Goal: Task Accomplishment & Management: Manage account settings

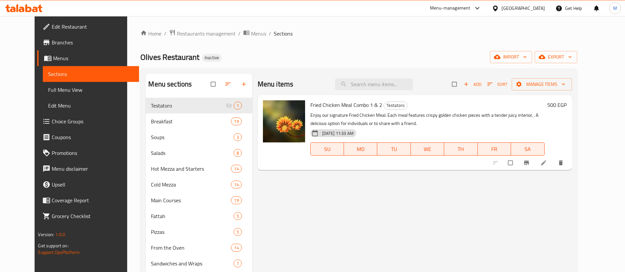
click at [299, 40] on div "Home / Restaurants management / Menus / Sections Olives Restaurant Inactive imp…" at bounding box center [358, 190] width 436 height 322
click at [535, 167] on button "Branch-specific-item" at bounding box center [527, 163] width 16 height 14
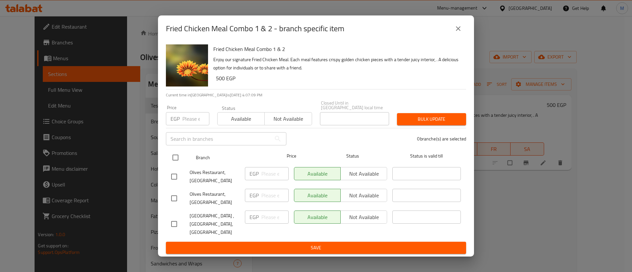
click at [174, 156] on input "checkbox" at bounding box center [176, 158] width 14 height 14
checkbox input "true"
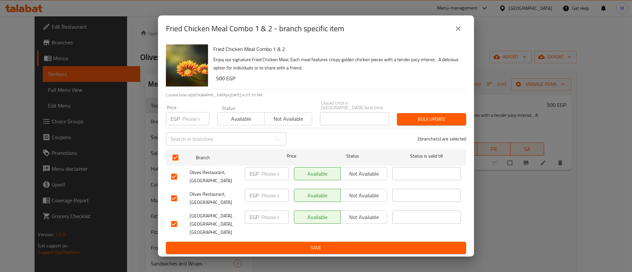
click at [195, 123] on input "number" at bounding box center [195, 118] width 27 height 13
type input "600"
click at [337, 244] on span "Save" at bounding box center [316, 248] width 290 height 8
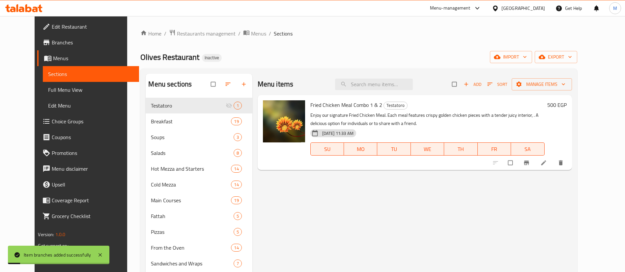
click at [528, 165] on icon "Branch-specific-item" at bounding box center [525, 163] width 5 height 4
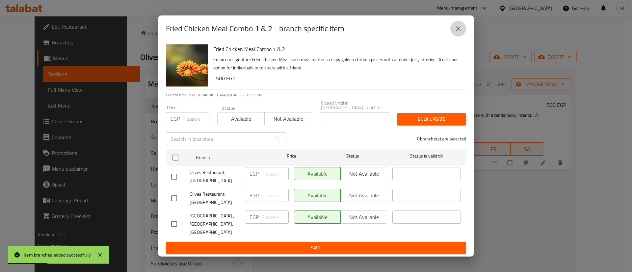
click at [458, 33] on icon "close" at bounding box center [458, 29] width 8 height 8
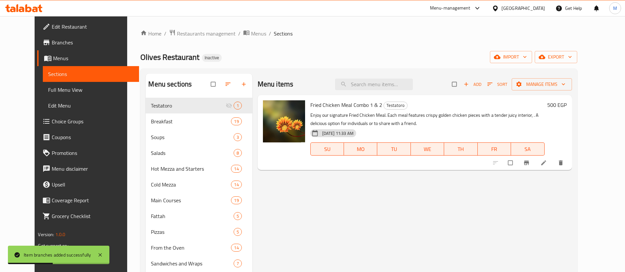
click at [415, 40] on div "Home / Restaurants management / Menus / Sections Olives Restaurant Inactive imp…" at bounding box center [358, 190] width 436 height 322
click at [528, 162] on icon "Branch-specific-item" at bounding box center [525, 163] width 5 height 4
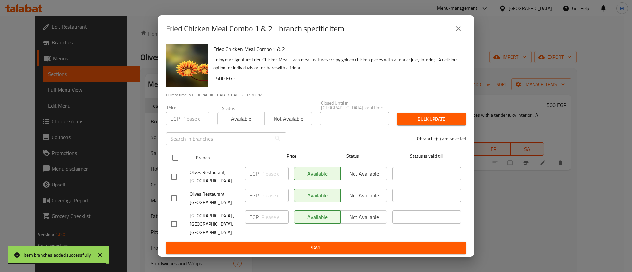
click at [176, 157] on input "checkbox" at bounding box center [176, 158] width 14 height 14
checkbox input "true"
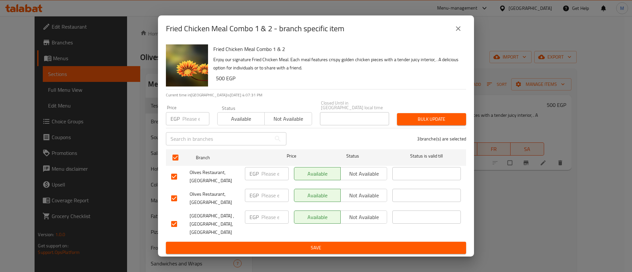
click at [272, 173] on input "number" at bounding box center [274, 173] width 27 height 13
type input "600"
drag, startPoint x: 261, startPoint y: 192, endPoint x: 265, endPoint y: 196, distance: 6.3
click at [261, 193] on div "EGP ​" at bounding box center [267, 195] width 44 height 13
click at [267, 196] on input "number" at bounding box center [274, 195] width 27 height 13
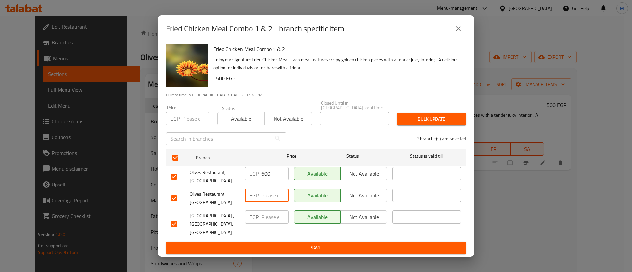
paste input "600"
type input "600"
click at [272, 215] on input "number" at bounding box center [274, 217] width 27 height 13
paste input "600"
type input "600"
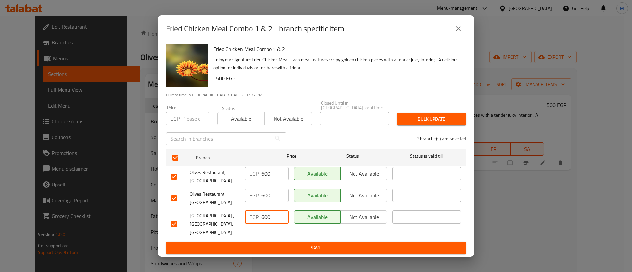
click at [353, 244] on span "Save" at bounding box center [316, 248] width 290 height 8
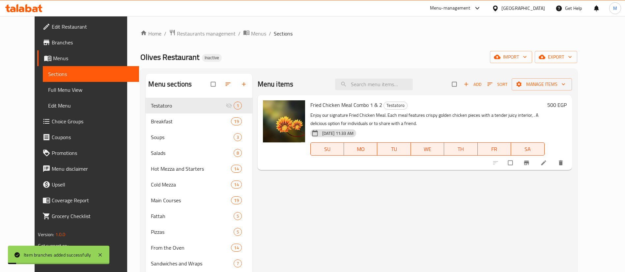
click at [529, 161] on icon "Branch-specific-item" at bounding box center [526, 163] width 7 height 7
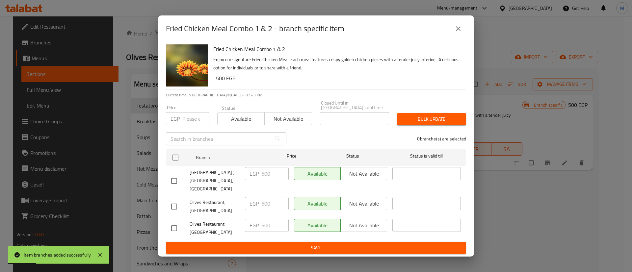
click at [459, 31] on icon "close" at bounding box center [458, 28] width 5 height 5
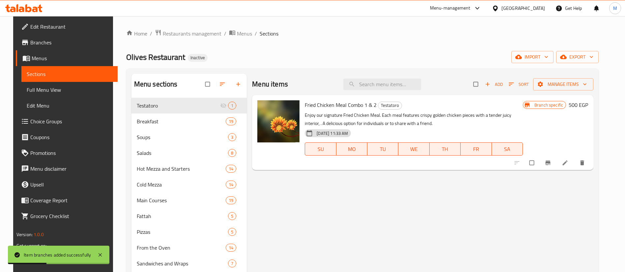
click at [360, 33] on ol "Home / Restaurants management / Menus / Sections" at bounding box center [362, 33] width 472 height 9
click at [103, 254] on icon at bounding box center [100, 255] width 8 height 8
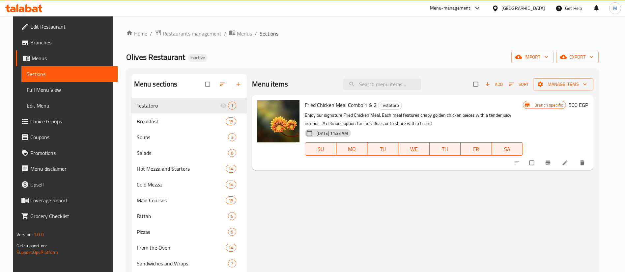
click at [550, 163] on icon "Branch-specific-item" at bounding box center [547, 163] width 5 height 4
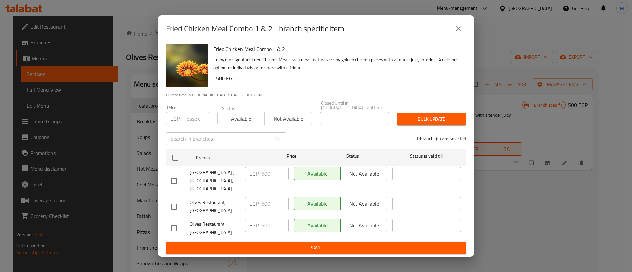
click at [460, 33] on icon "close" at bounding box center [458, 29] width 8 height 8
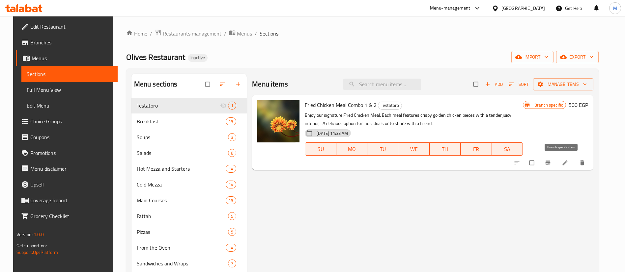
click at [550, 165] on icon "Branch-specific-item" at bounding box center [547, 163] width 5 height 4
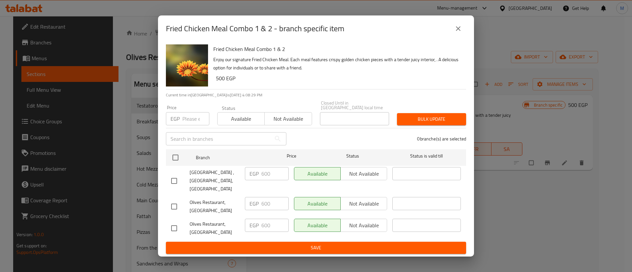
click at [252, 177] on div "EGP 600 ​" at bounding box center [267, 173] width 44 height 13
click at [254, 202] on div "EGP 600 ​" at bounding box center [267, 203] width 44 height 13
click at [455, 33] on icon "close" at bounding box center [458, 29] width 8 height 8
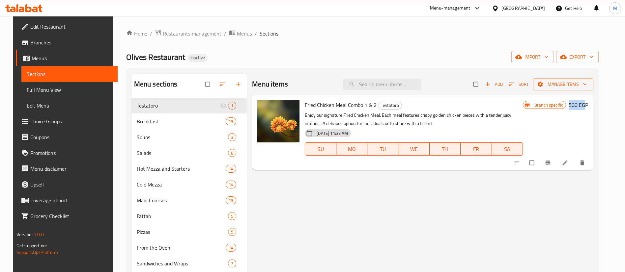
drag, startPoint x: 582, startPoint y: 104, endPoint x: 599, endPoint y: 104, distance: 16.1
click at [588, 104] on h6 "500 EGP" at bounding box center [577, 104] width 19 height 9
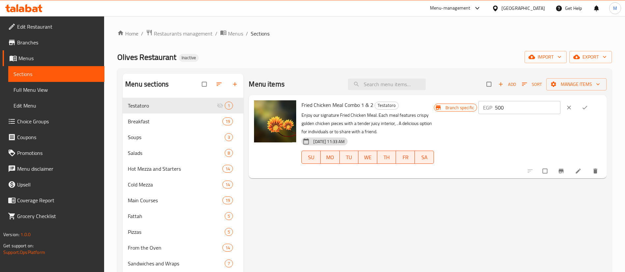
click at [575, 103] on button "clear" at bounding box center [569, 107] width 16 height 14
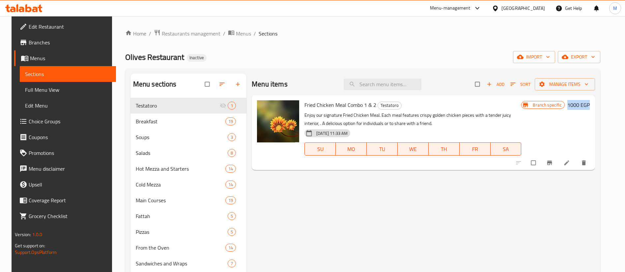
drag, startPoint x: 606, startPoint y: 102, endPoint x: 586, endPoint y: 107, distance: 20.4
click at [579, 104] on div "Menu sections Testatoro 1 Breakfast 19 Soups 3 Salads 8 Hot Mezza and Starters …" at bounding box center [362, 209] width 475 height 283
click at [592, 112] on div "Fried Chicken Meal Combo 1 & 2 Testatoro Enjoy our signature Fried Chicken Meal…" at bounding box center [447, 133] width 290 height 70
drag, startPoint x: 602, startPoint y: 106, endPoint x: 576, endPoint y: 110, distance: 27.0
click at [577, 107] on div "Fried Chicken Meal Combo 1 & 2 Testatoro Enjoy our signature Fried Chicken Meal…" at bounding box center [447, 133] width 290 height 70
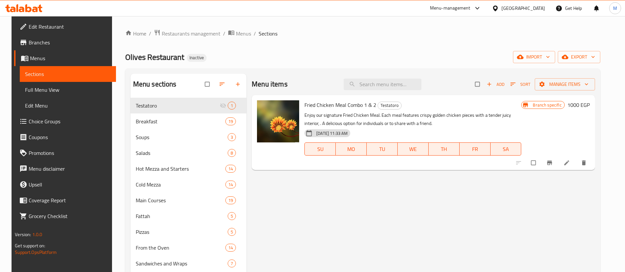
click at [570, 139] on div "Branch specific 1000 EGP" at bounding box center [555, 132] width 68 height 65
click at [551, 165] on icon "Branch-specific-item" at bounding box center [548, 163] width 5 height 4
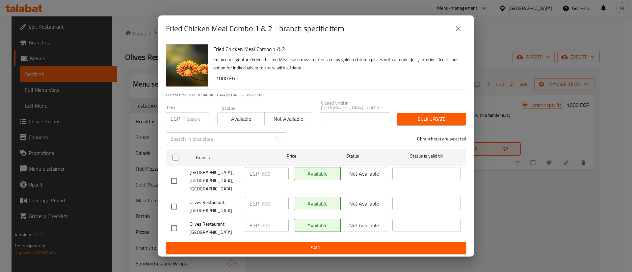
click at [255, 178] on div "EGP 600 ​" at bounding box center [267, 173] width 44 height 13
click at [255, 197] on div "EGP 600 ​" at bounding box center [267, 203] width 44 height 13
drag, startPoint x: 285, startPoint y: 211, endPoint x: 285, endPoint y: 219, distance: 8.2
click at [285, 216] on div "EGP 600 ​" at bounding box center [266, 228] width 49 height 24
click at [254, 220] on div "EGP 600 ​" at bounding box center [267, 225] width 44 height 13
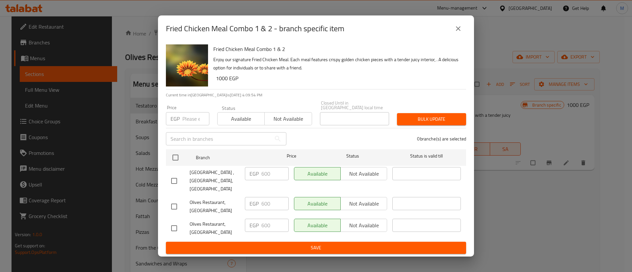
click at [306, 244] on span "Save" at bounding box center [316, 248] width 290 height 8
click at [458, 33] on icon "close" at bounding box center [458, 29] width 8 height 8
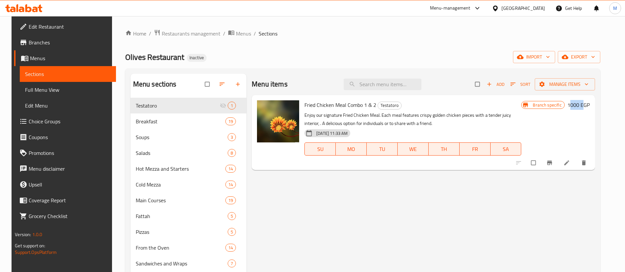
drag, startPoint x: 582, startPoint y: 104, endPoint x: 595, endPoint y: 104, distance: 13.2
click at [589, 104] on h6 "1000 EGP" at bounding box center [578, 104] width 22 height 9
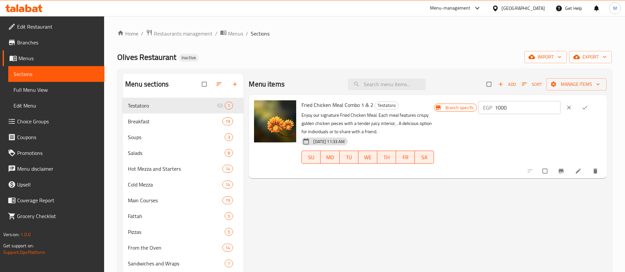
click at [571, 108] on icon "clear" at bounding box center [569, 108] width 4 height 4
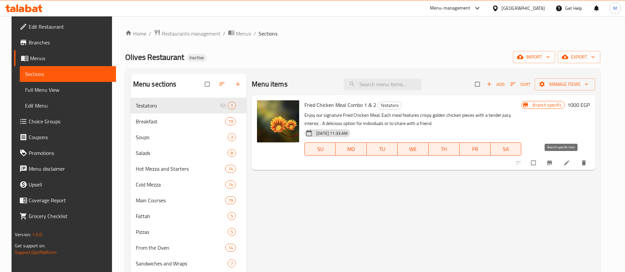
click at [551, 165] on icon "Branch-specific-item" at bounding box center [548, 163] width 5 height 4
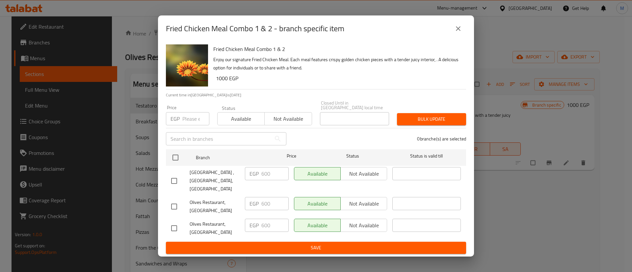
drag, startPoint x: 281, startPoint y: 183, endPoint x: 255, endPoint y: 187, distance: 26.3
click at [258, 187] on div "EGP 600 ​" at bounding box center [266, 181] width 49 height 33
click at [459, 33] on icon "close" at bounding box center [458, 29] width 8 height 8
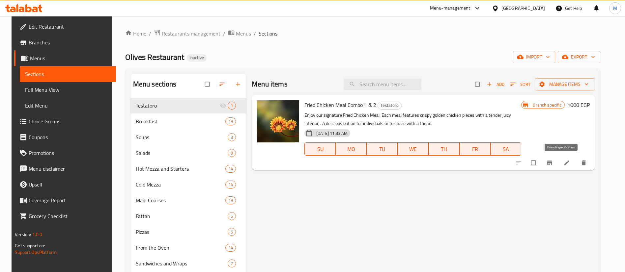
click at [552, 163] on icon "Branch-specific-item" at bounding box center [549, 163] width 7 height 7
click at [573, 218] on div "Menu items Add Sort Manage items Fried Chicken Meal Combo 1 & 2 Testatoro Enjoy…" at bounding box center [420, 210] width 348 height 272
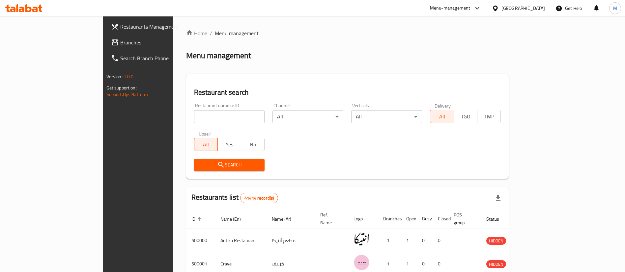
click at [359, 146] on div "Restaurant name or ID Restaurant name or ID Channel All ​ Verticals All ​ Deliv…" at bounding box center [347, 137] width 315 height 76
